Goal: Transaction & Acquisition: Obtain resource

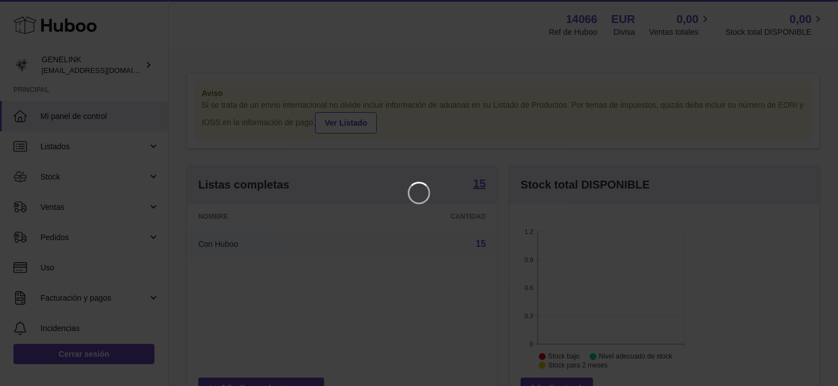
scroll to position [175, 205]
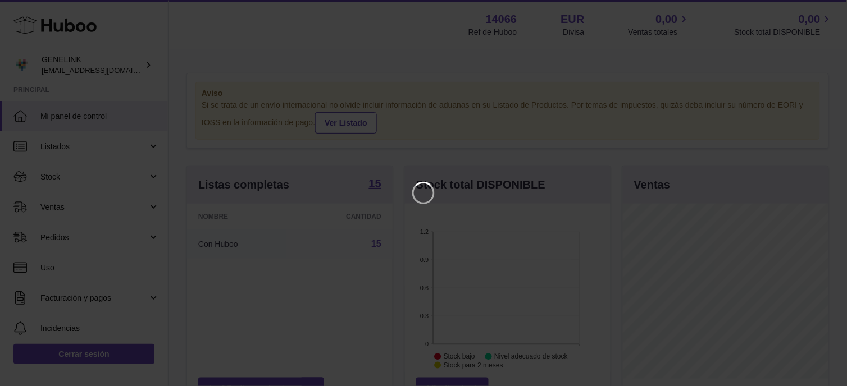
click at [51, 244] on iframe at bounding box center [423, 192] width 802 height 341
click at [813, 8] on icon "Close" at bounding box center [817, 9] width 13 height 13
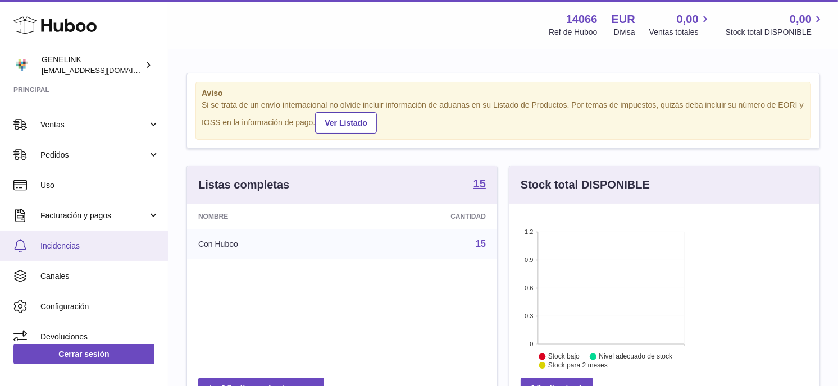
scroll to position [93, 0]
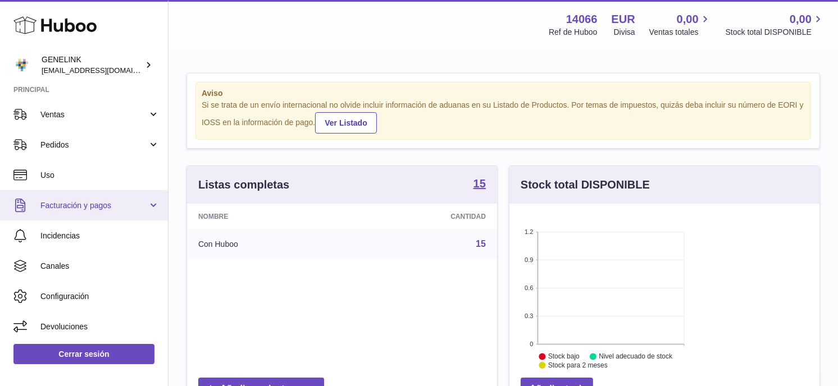
click at [104, 191] on link "Facturación y pagos" at bounding box center [84, 205] width 168 height 30
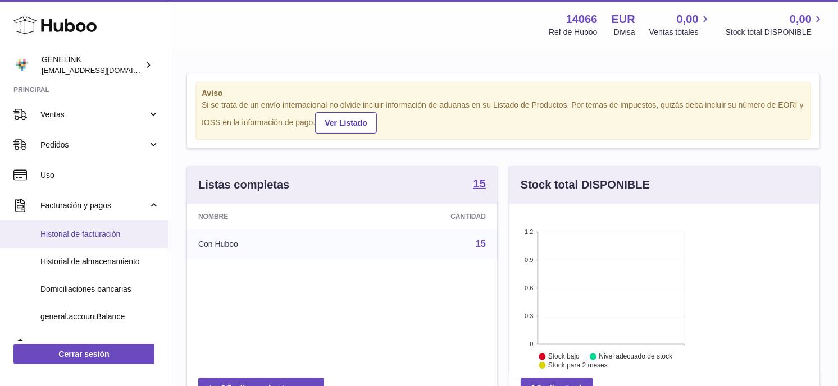
click at [89, 229] on span "Historial de facturación" at bounding box center [99, 234] width 119 height 11
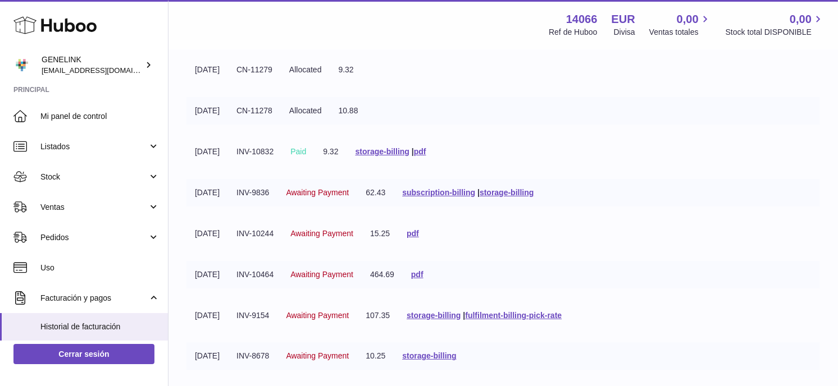
scroll to position [249, 0]
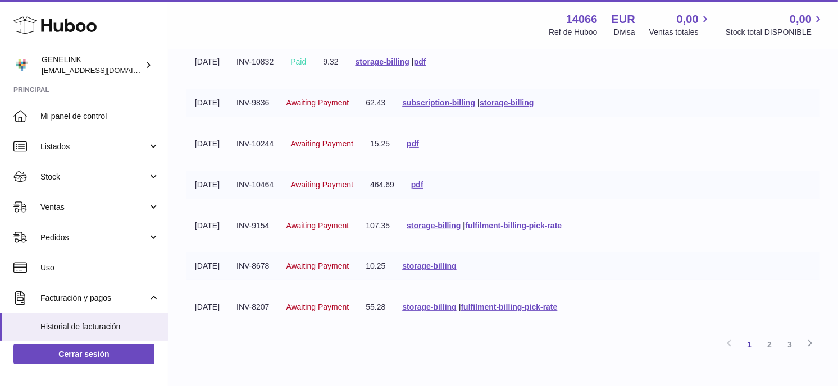
click at [561, 230] on link "fulfilment-billing-pick-rate" at bounding box center [513, 225] width 97 height 9
drag, startPoint x: 250, startPoint y: 214, endPoint x: 184, endPoint y: 217, distance: 65.7
click at [184, 217] on div "Historial de facturación billing.maintenanceMessages.billingHistory Mostrar ** …" at bounding box center [502, 93] width 669 height 584
drag, startPoint x: 184, startPoint y: 217, endPoint x: 193, endPoint y: 209, distance: 11.6
click at [193, 199] on td "30-06-2025" at bounding box center [207, 185] width 42 height 28
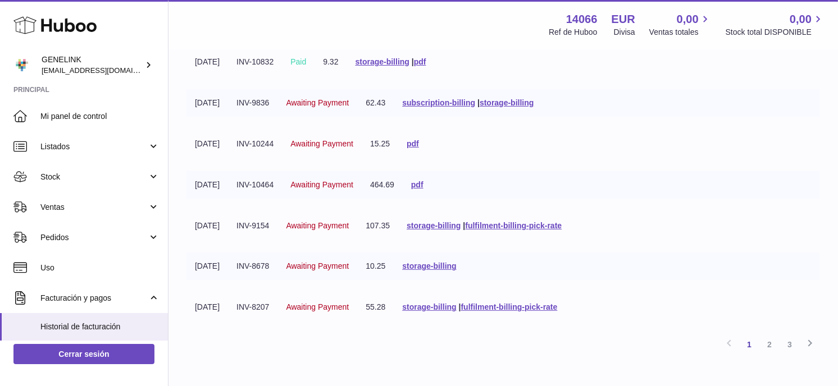
click at [211, 199] on td "30-06-2025" at bounding box center [207, 185] width 42 height 28
drag, startPoint x: 211, startPoint y: 209, endPoint x: 215, endPoint y: 214, distance: 6.9
click at [215, 199] on td "30-06-2025" at bounding box center [207, 185] width 42 height 28
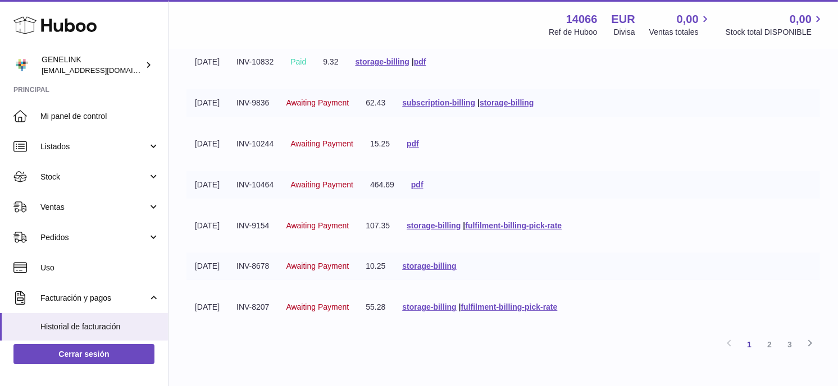
click at [215, 199] on td "30-06-2025" at bounding box center [207, 185] width 42 height 28
click at [282, 199] on td "INV-10464" at bounding box center [255, 185] width 54 height 28
copy tr "INV-10464"
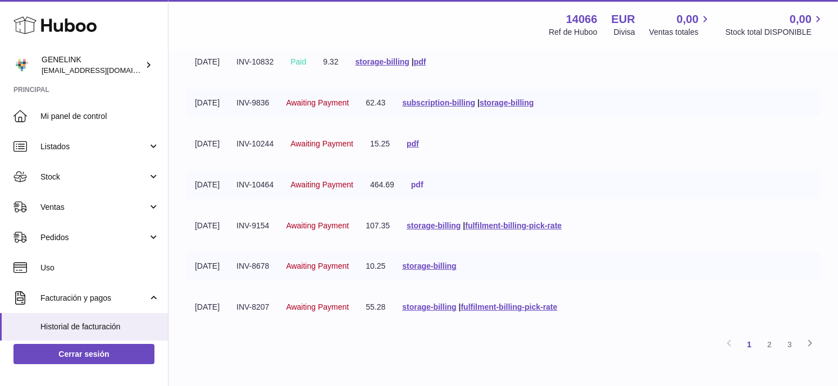
click at [423, 189] on link "pdf" at bounding box center [417, 184] width 12 height 9
